Goal: Transaction & Acquisition: Purchase product/service

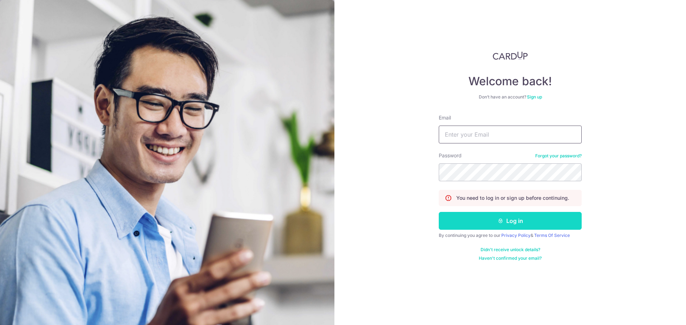
type input "[EMAIL_ADDRESS][DOMAIN_NAME]"
click at [510, 219] on button "Log in" at bounding box center [510, 221] width 143 height 18
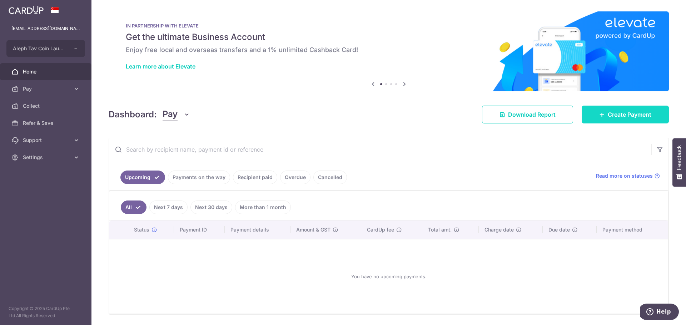
click at [599, 116] on icon at bounding box center [602, 115] width 6 height 6
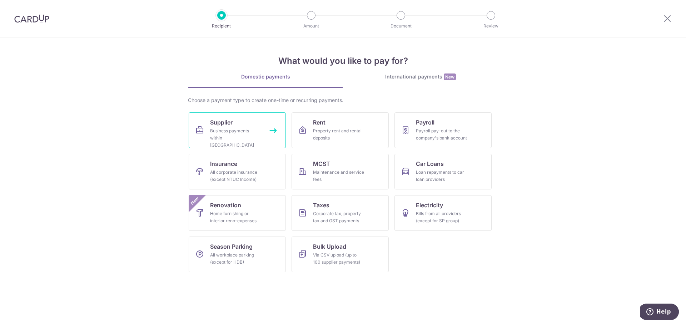
click at [241, 138] on div "Business payments within Singapore" at bounding box center [235, 138] width 51 height 21
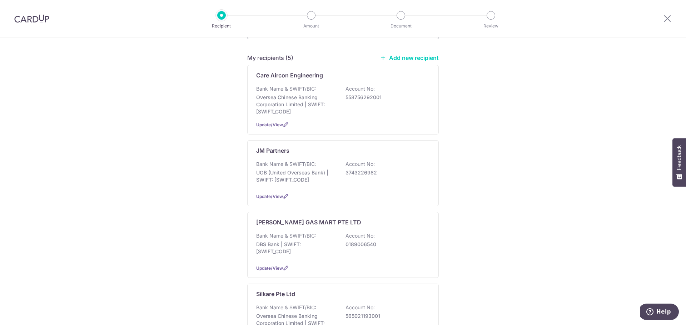
scroll to position [107, 0]
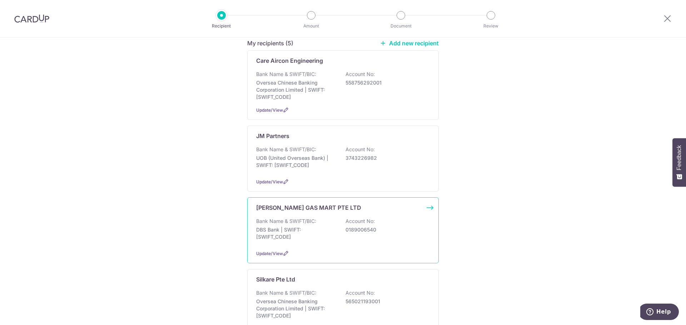
click at [271, 209] on div "KHIM SENG GAS MART PTE LTD Bank Name & SWIFT/BIC: DBS Bank | SWIFT: DBSSSGSGXXX…" at bounding box center [342, 231] width 191 height 66
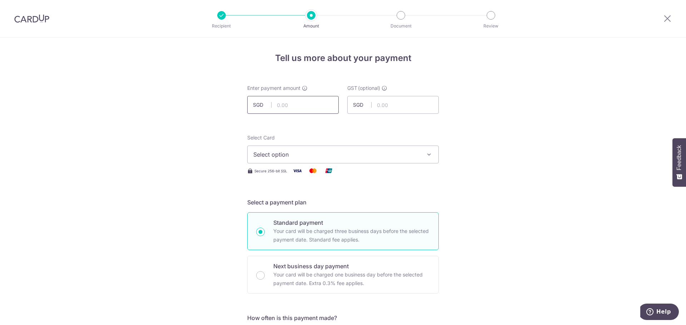
click at [286, 105] on input "text" at bounding box center [292, 105] width 91 height 18
click at [317, 105] on input "text" at bounding box center [292, 105] width 91 height 18
paste input "2025/1489"
drag, startPoint x: 319, startPoint y: 103, endPoint x: 192, endPoint y: 109, distance: 127.3
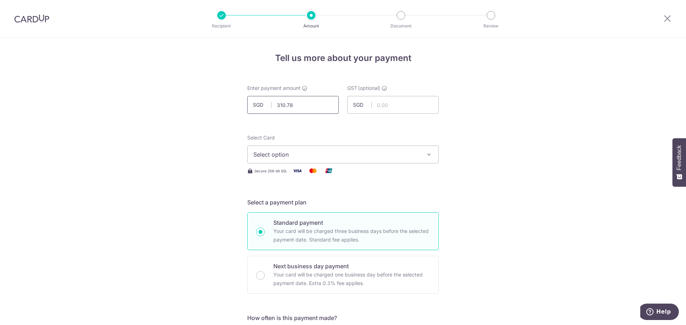
type input "310.78"
click at [279, 159] on button "Select option" at bounding box center [342, 155] width 191 height 18
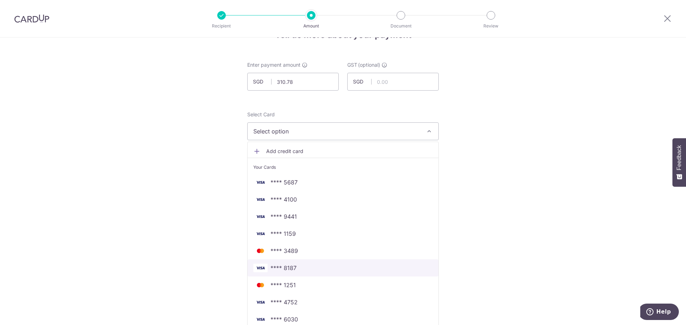
scroll to position [36, 0]
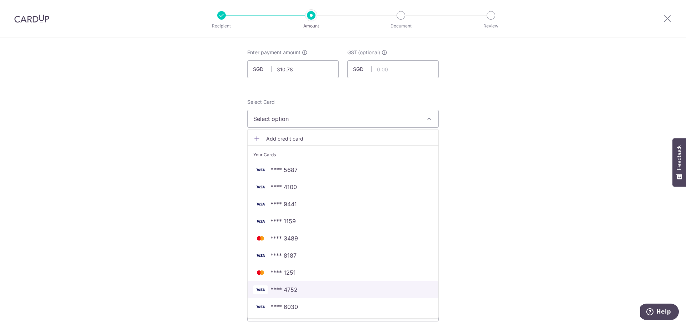
click at [310, 290] on span "**** 4752" at bounding box center [342, 290] width 179 height 9
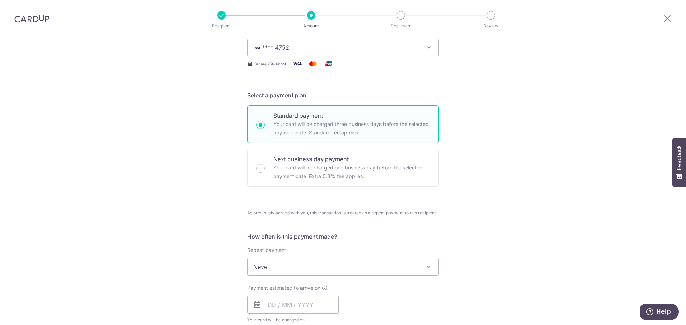
scroll to position [179, 0]
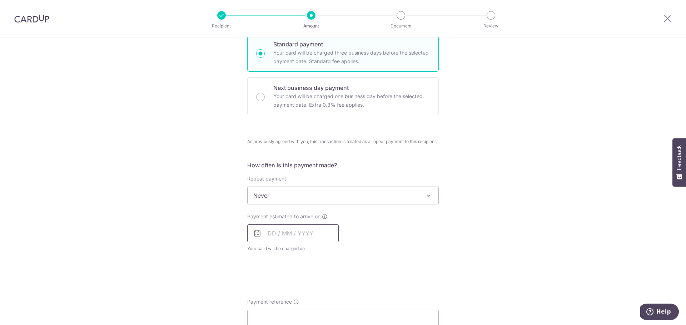
click at [270, 237] on input "text" at bounding box center [292, 234] width 91 height 18
click at [333, 281] on link "5" at bounding box center [333, 284] width 11 height 11
type input "05/09/2025"
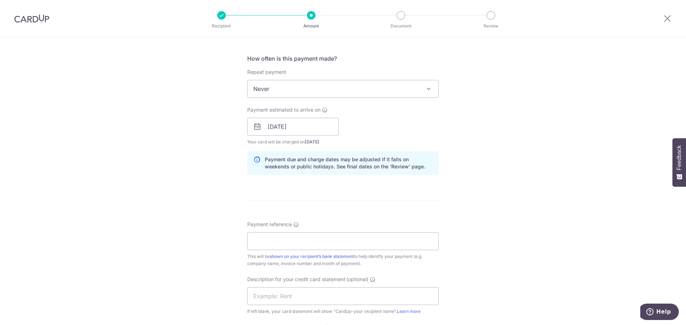
scroll to position [286, 0]
click at [260, 245] on input "Payment reference" at bounding box center [342, 241] width 191 height 18
paste input "2025/148977"
click at [270, 242] on input "2025/148977" at bounding box center [342, 241] width 191 height 18
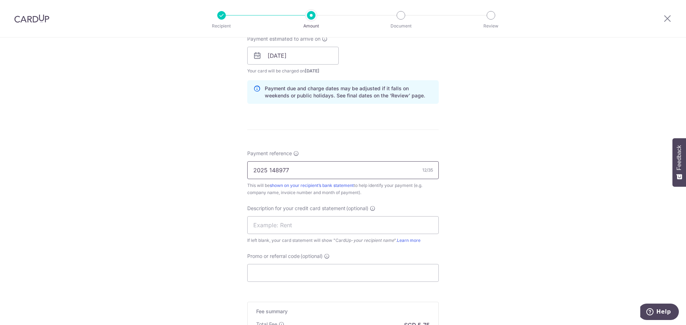
scroll to position [357, 0]
type input "2025 148977"
click at [280, 228] on input "text" at bounding box center [342, 225] width 191 height 18
paste input "2025/14897"
click at [283, 220] on input "LPG 2025/14897" at bounding box center [342, 225] width 191 height 18
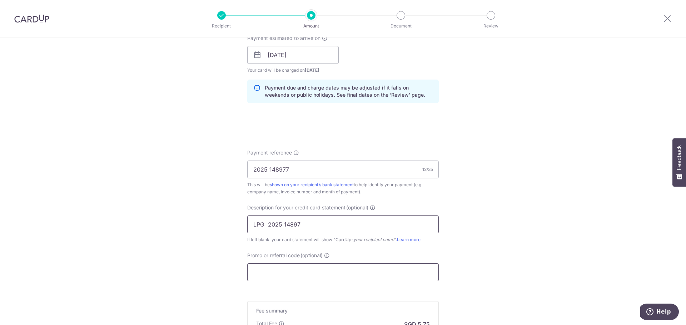
type input "LPG 2025 14897"
click at [269, 273] on input "Promo or referral code (optional)" at bounding box center [342, 273] width 191 height 18
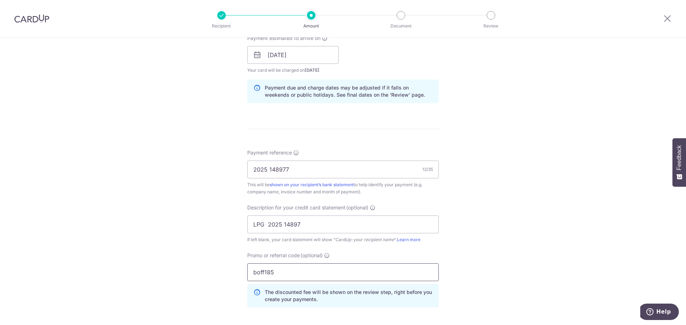
drag, startPoint x: 264, startPoint y: 269, endPoint x: 229, endPoint y: 276, distance: 35.6
click at [230, 275] on div "Tell us more about your payment Enter payment amount SGD 310.78 310.78 GST (opt…" at bounding box center [343, 70] width 686 height 781
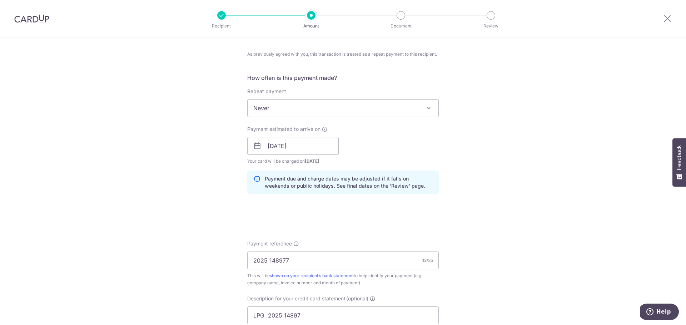
scroll to position [286, 0]
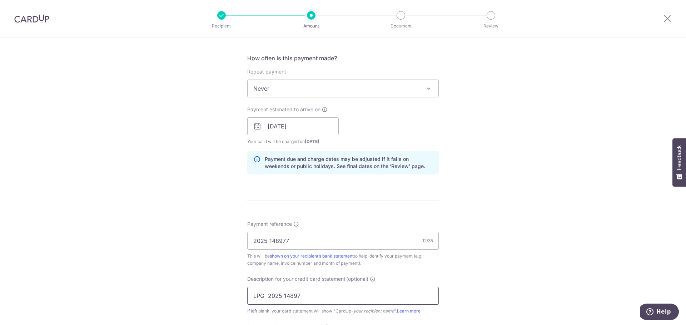
type input "BOFF185"
click at [251, 295] on input "LPG 2025 14897" at bounding box center [342, 296] width 191 height 18
click at [251, 296] on input "LPG 2025 14897" at bounding box center [342, 296] width 191 height 18
click at [251, 240] on input "2025 148977" at bounding box center [342, 241] width 191 height 18
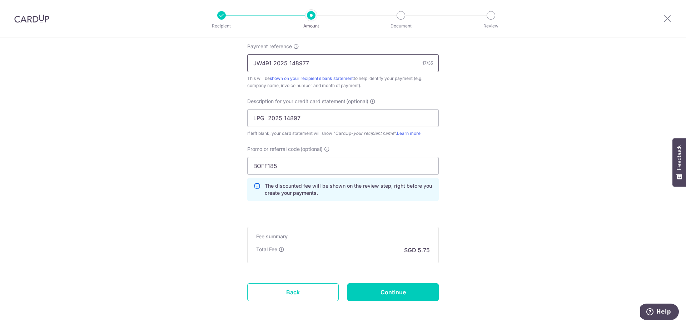
scroll to position [464, 0]
type input "JW491 2025 148977"
click at [408, 294] on input "Continue" at bounding box center [392, 292] width 91 height 18
type input "Create Schedule"
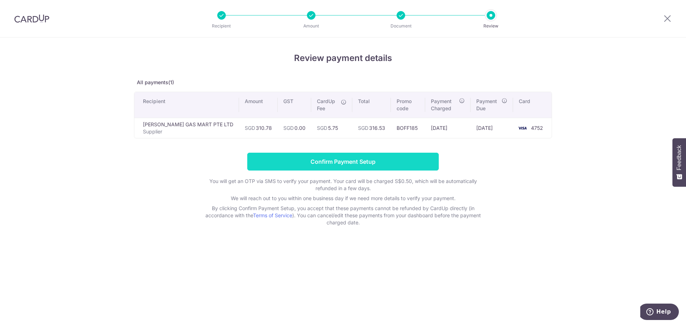
click at [358, 162] on input "Confirm Payment Setup" at bounding box center [342, 162] width 191 height 18
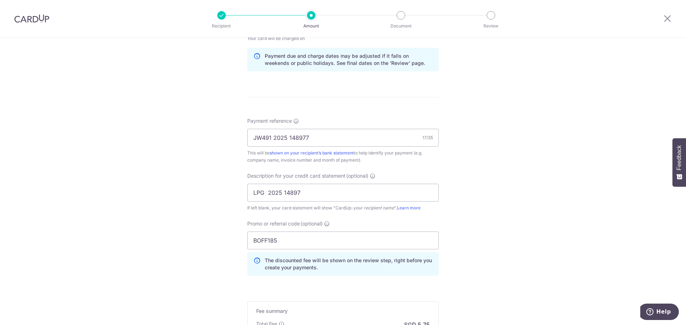
scroll to position [490, 0]
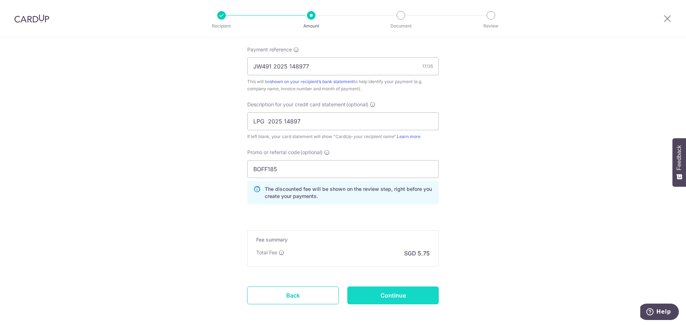
click at [381, 298] on input "Continue" at bounding box center [392, 296] width 91 height 18
type input "Update Schedule"
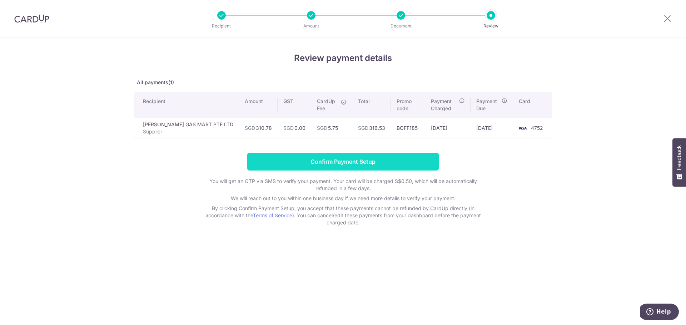
click at [349, 161] on input "Confirm Payment Setup" at bounding box center [342, 162] width 191 height 18
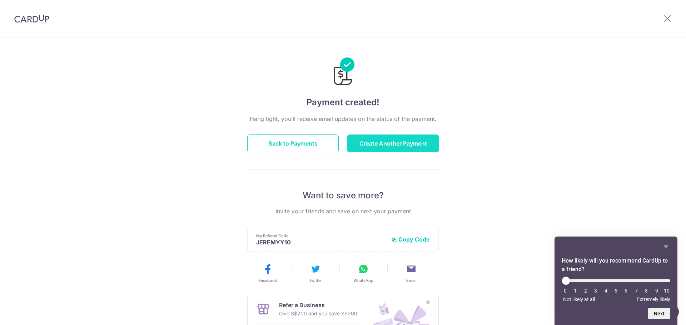
click at [390, 141] on button "Create Another Payment" at bounding box center [392, 144] width 91 height 18
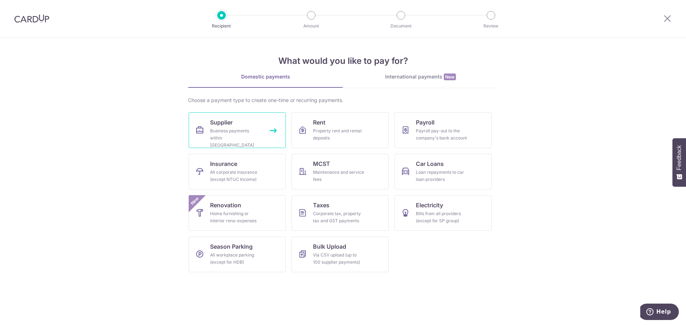
click at [231, 137] on div "Business payments within Singapore" at bounding box center [235, 138] width 51 height 21
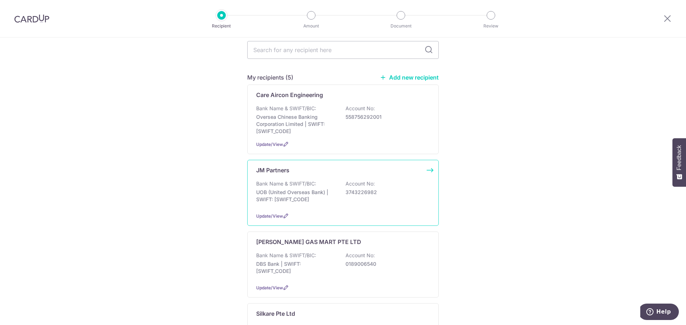
scroll to position [107, 0]
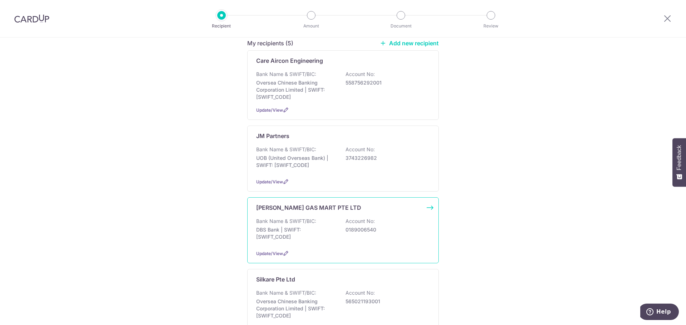
click at [309, 229] on p "DBS Bank | SWIFT: [SWIFT_CODE]" at bounding box center [296, 233] width 80 height 14
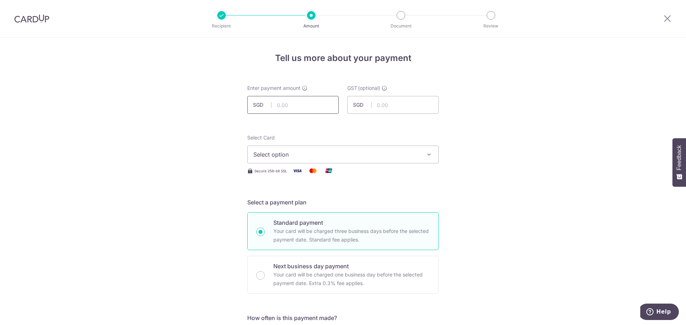
click at [295, 107] on input "text" at bounding box center [292, 105] width 91 height 18
type input "221.84"
click at [291, 156] on span "Select option" at bounding box center [336, 154] width 166 height 9
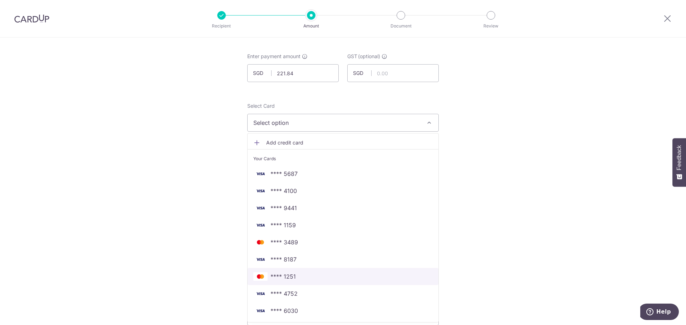
scroll to position [71, 0]
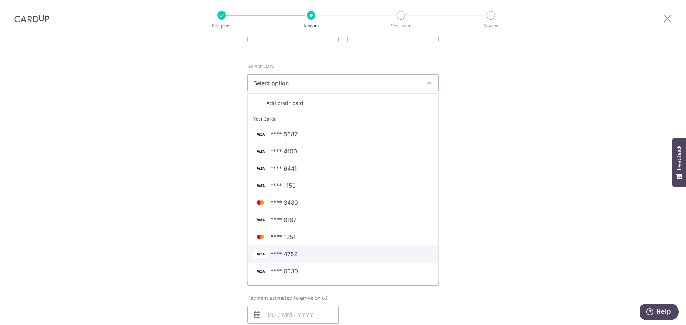
click at [296, 255] on span "**** 4752" at bounding box center [342, 254] width 179 height 9
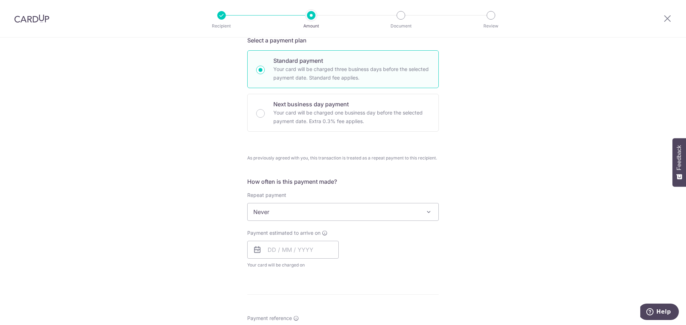
scroll to position [179, 0]
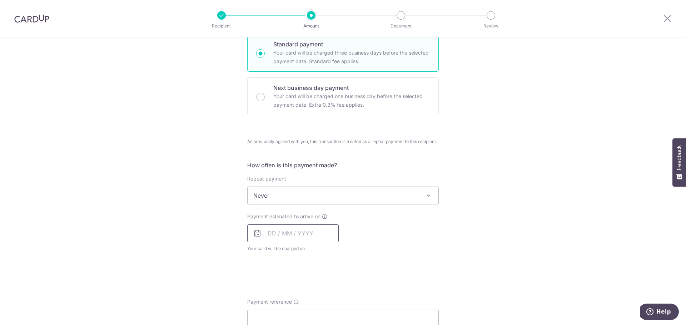
click at [265, 240] on input "text" at bounding box center [292, 234] width 91 height 18
click at [331, 285] on link "5" at bounding box center [333, 284] width 11 height 11
type input "[DATE]"
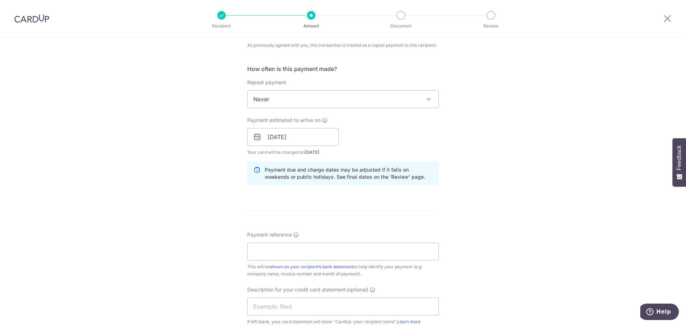
scroll to position [286, 0]
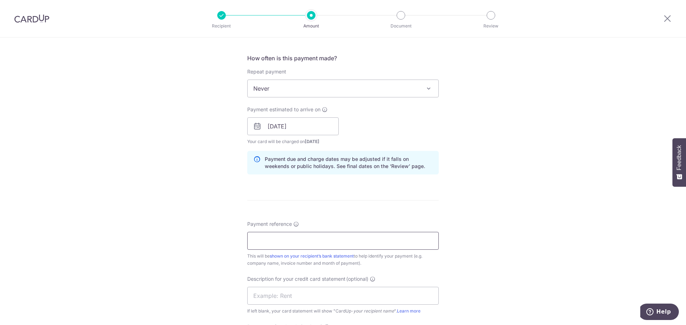
click at [254, 244] on input "Payment reference" at bounding box center [342, 241] width 191 height 18
paste input "2025/148978"
click at [252, 241] on input "2025/148978" at bounding box center [342, 241] width 191 height 18
click at [298, 240] on input "SM22 LPG 2025/148978" at bounding box center [342, 241] width 191 height 18
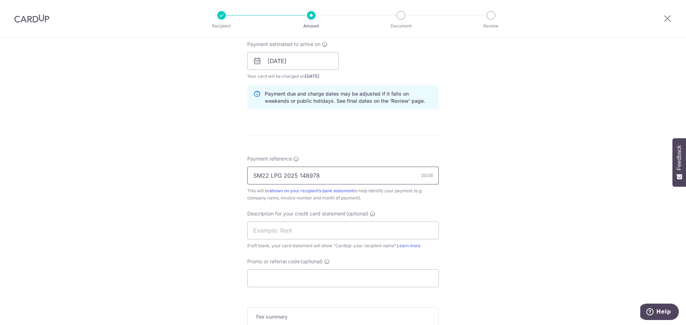
scroll to position [357, 0]
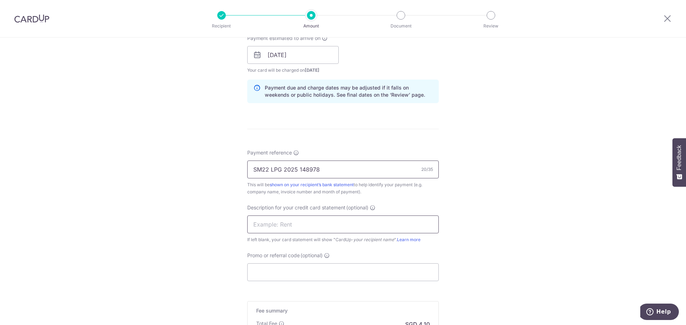
type input "SM22 LPG 2025 148978"
click at [271, 228] on input "text" at bounding box center [342, 225] width 191 height 18
paste input "2025/148978"
click at [268, 224] on input "2025/148978" at bounding box center [342, 225] width 191 height 18
click at [252, 222] on input "2025 148978" at bounding box center [342, 225] width 191 height 18
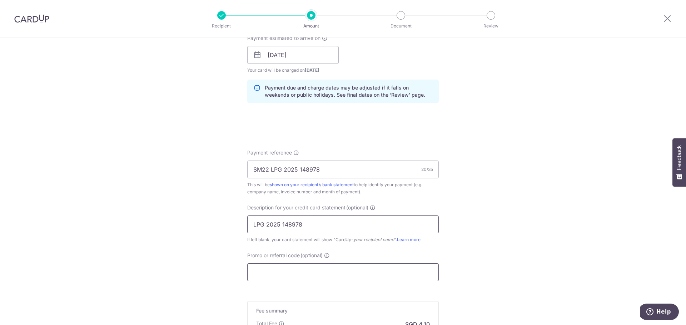
type input "LPG 2025 148978"
click at [275, 275] on input "Promo or referral code (optional)" at bounding box center [342, 273] width 191 height 18
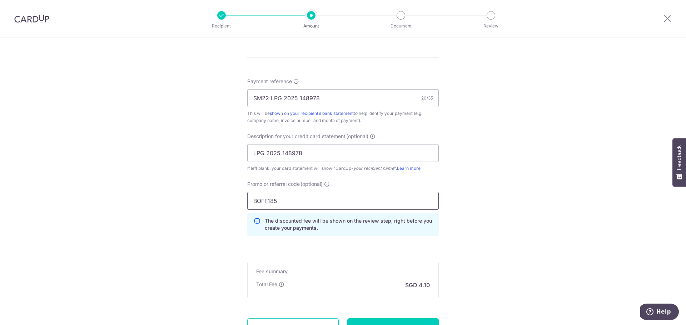
scroll to position [493, 0]
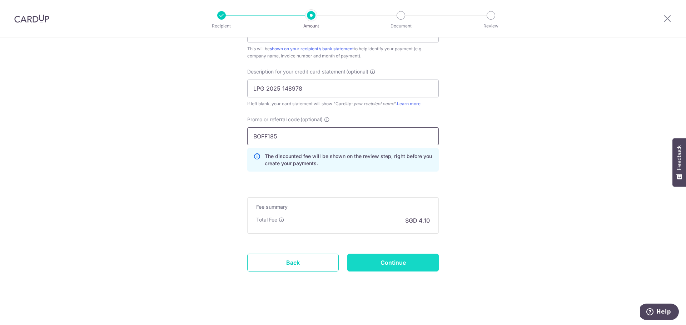
type input "BOFF185"
click at [406, 265] on input "Continue" at bounding box center [392, 263] width 91 height 18
type input "Create Schedule"
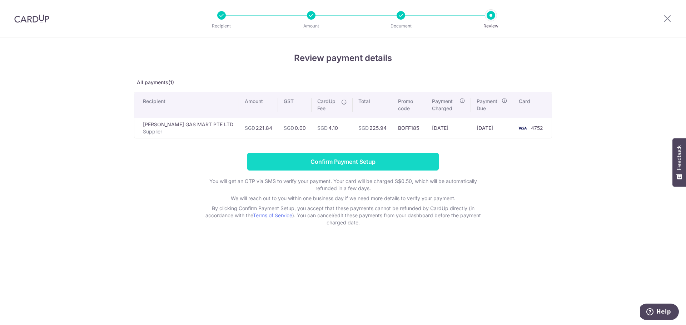
click at [346, 163] on input "Confirm Payment Setup" at bounding box center [342, 162] width 191 height 18
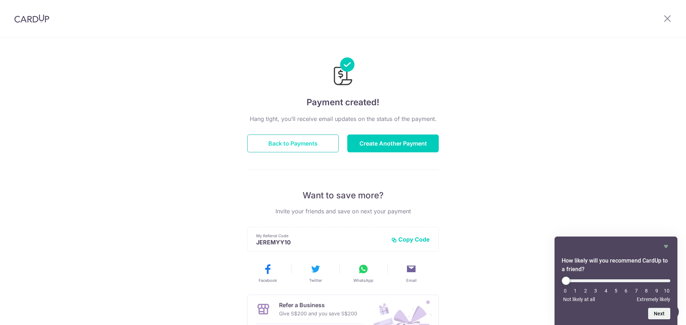
click at [315, 146] on button "Back to Payments" at bounding box center [292, 144] width 91 height 18
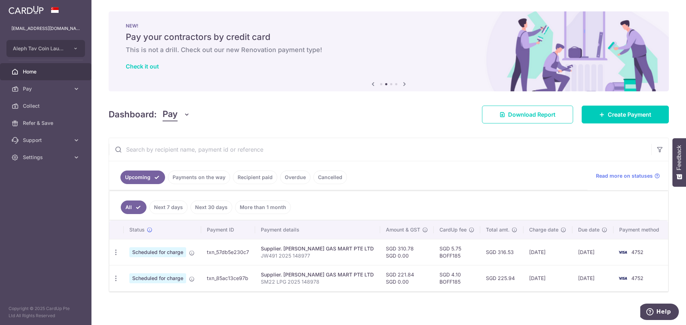
click at [241, 112] on div "Dashboard: Pay Pay Collect Download Report Create Payment" at bounding box center [389, 113] width 560 height 21
click at [97, 14] on div "× Pause Schedule Pause all future payments in this series Pause just this one p…" at bounding box center [388, 162] width 594 height 325
